Goal: Register for event/course: Register for event/course

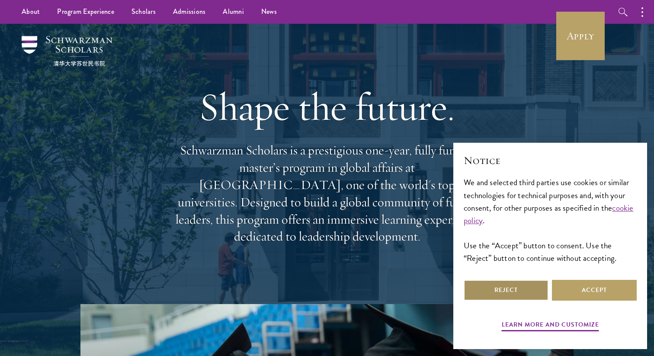
click at [514, 285] on button "Reject" at bounding box center [505, 290] width 85 height 21
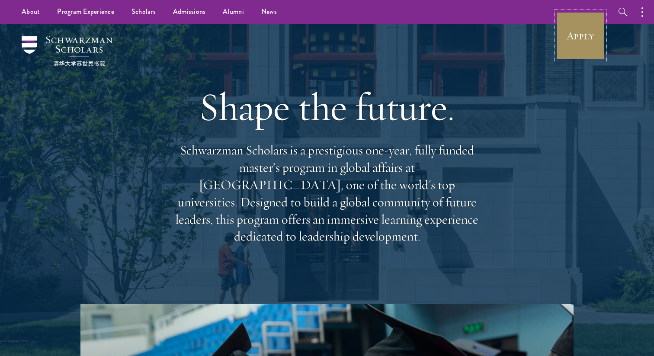
click at [566, 36] on link "Apply" at bounding box center [580, 36] width 48 height 48
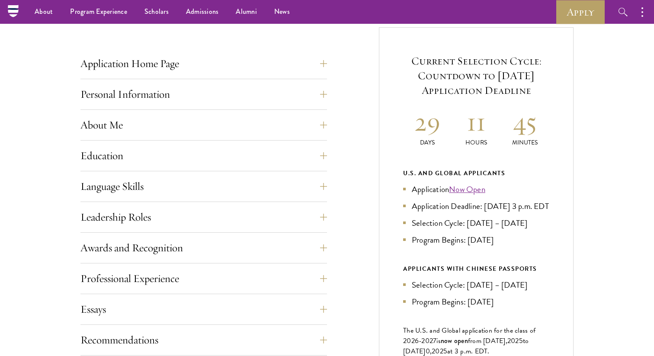
scroll to position [239, 0]
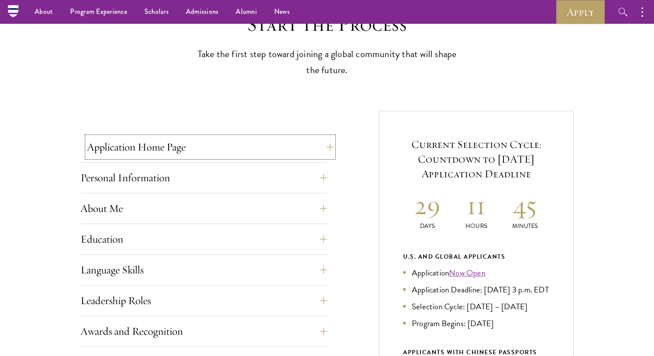
click at [324, 144] on button "Application Home Page" at bounding box center [210, 147] width 246 height 21
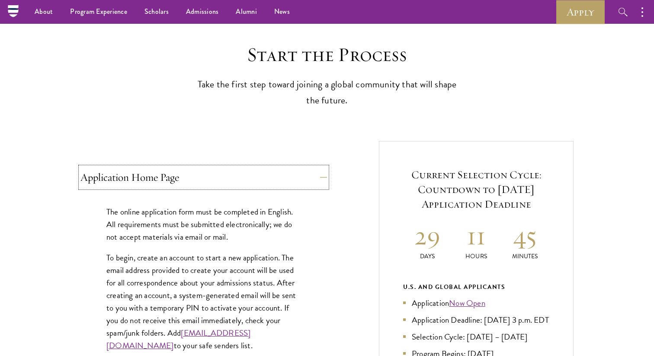
scroll to position [166, 0]
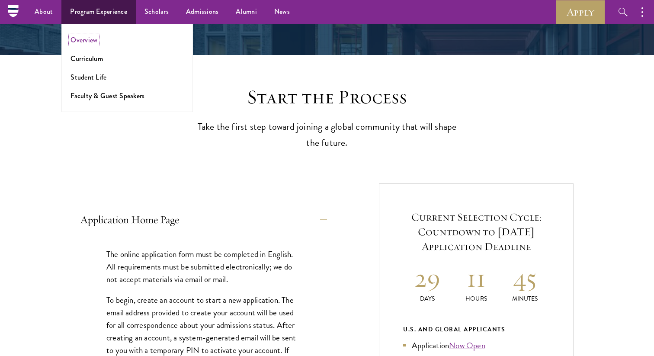
click at [83, 40] on link "Overview" at bounding box center [83, 40] width 27 height 10
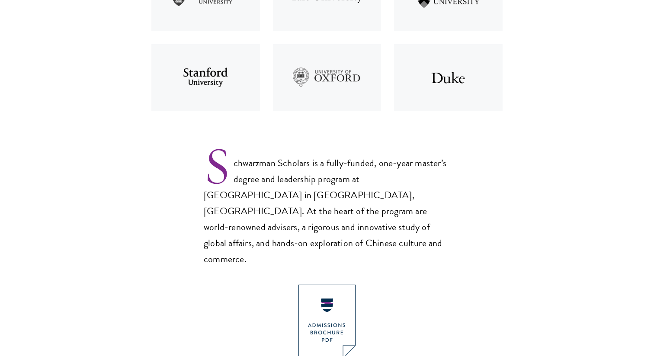
scroll to position [568, 0]
